Goal: Navigation & Orientation: Find specific page/section

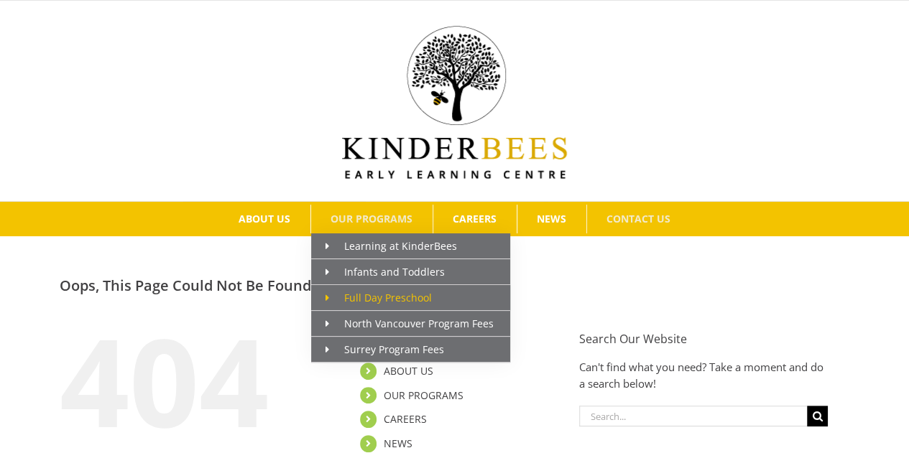
click at [377, 302] on span "Full Day Preschool" at bounding box center [379, 298] width 106 height 14
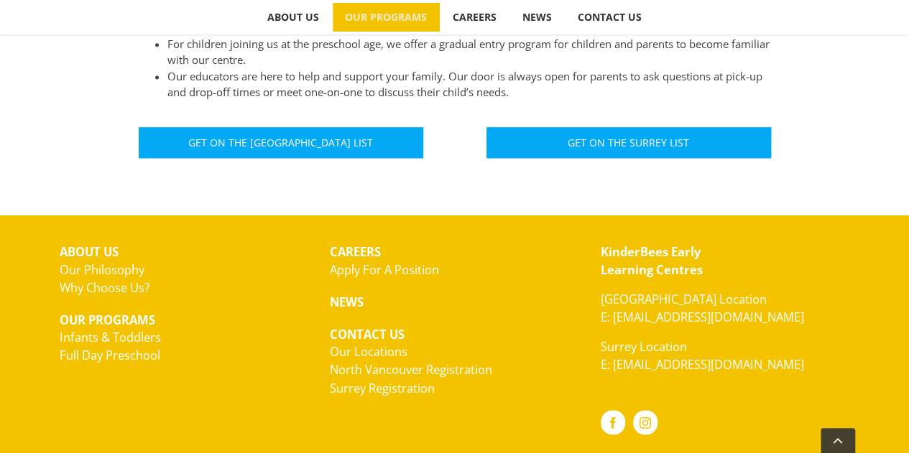
scroll to position [992, 0]
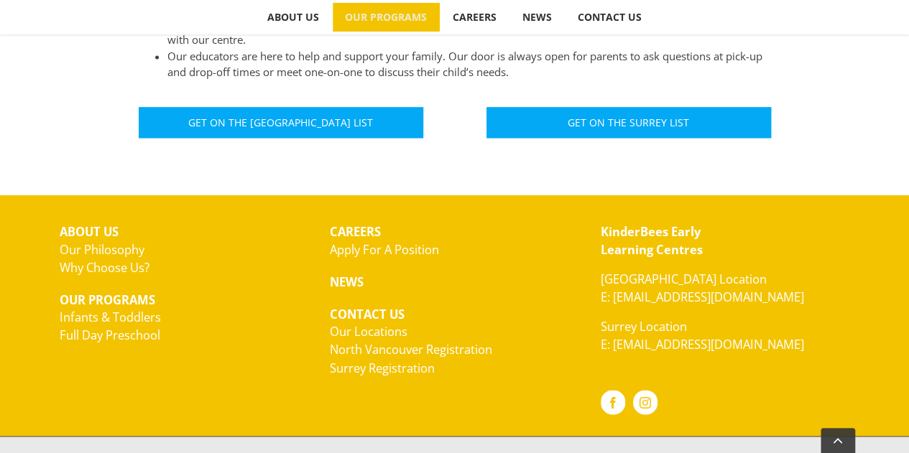
click at [346, 323] on link "Our Locations" at bounding box center [369, 331] width 78 height 17
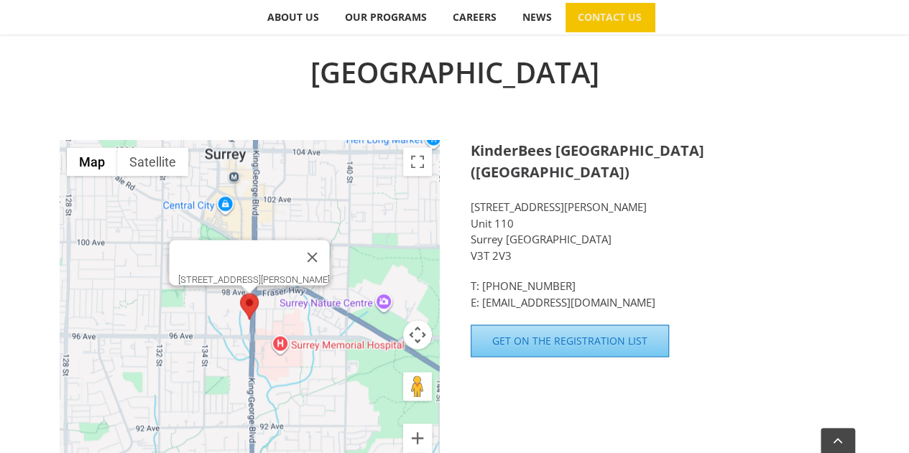
scroll to position [1293, 0]
